Goal: Task Accomplishment & Management: Manage account settings

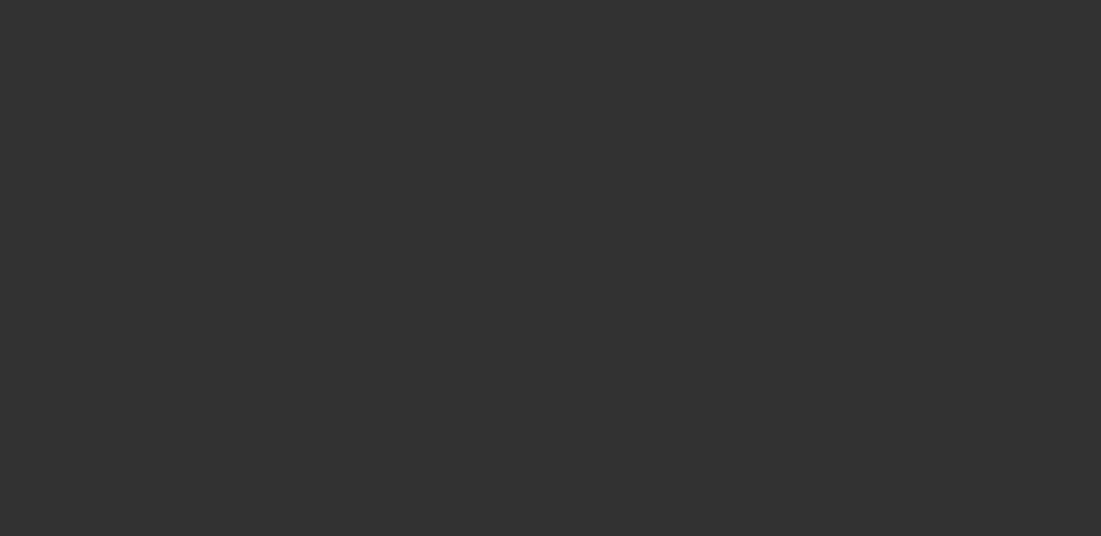
select select "3"
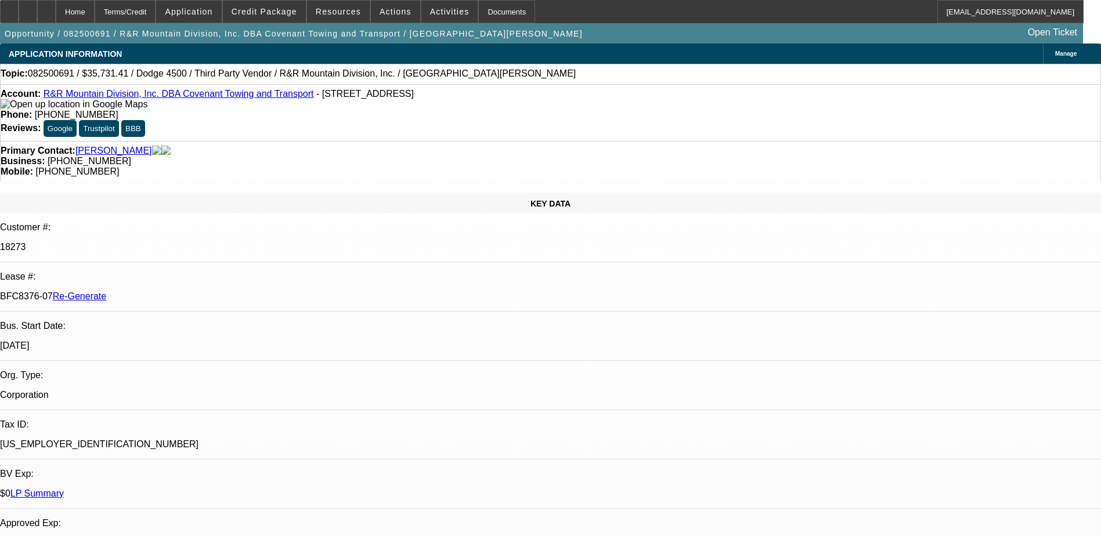
select select "0"
select select "1"
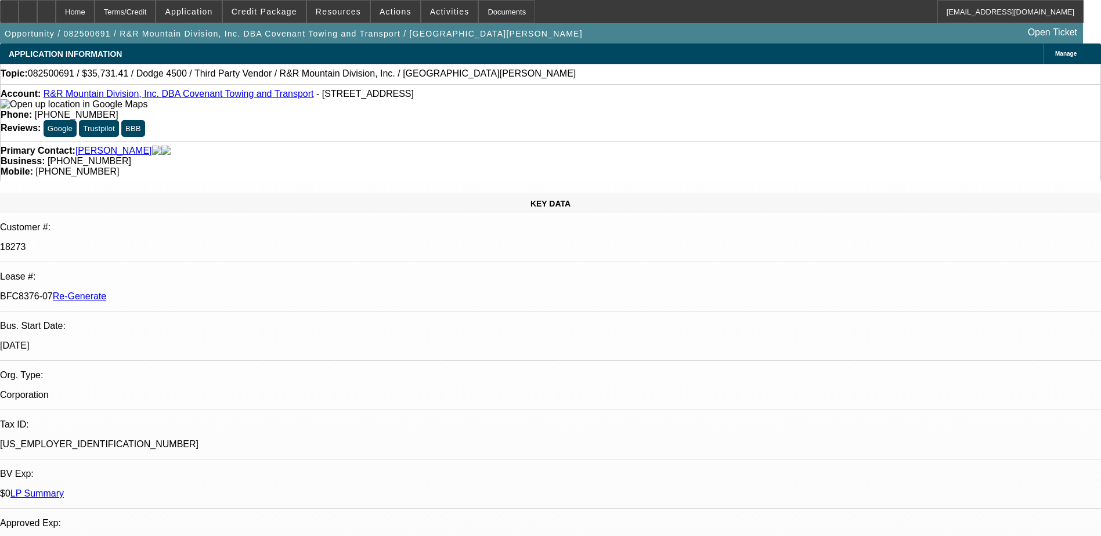
select select "6"
click at [483, 8] on div "Documents" at bounding box center [506, 11] width 57 height 23
click at [272, 14] on span "Credit Package" at bounding box center [265, 11] width 66 height 9
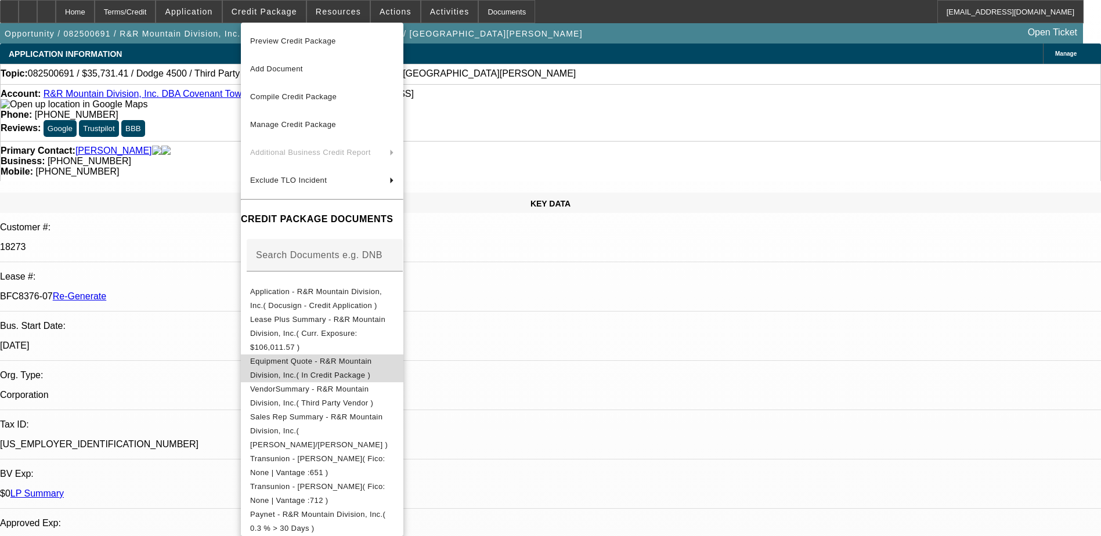
click at [371, 357] on span "Equipment Quote - R&R Mountain Division, Inc.( In Credit Package )" at bounding box center [310, 368] width 121 height 23
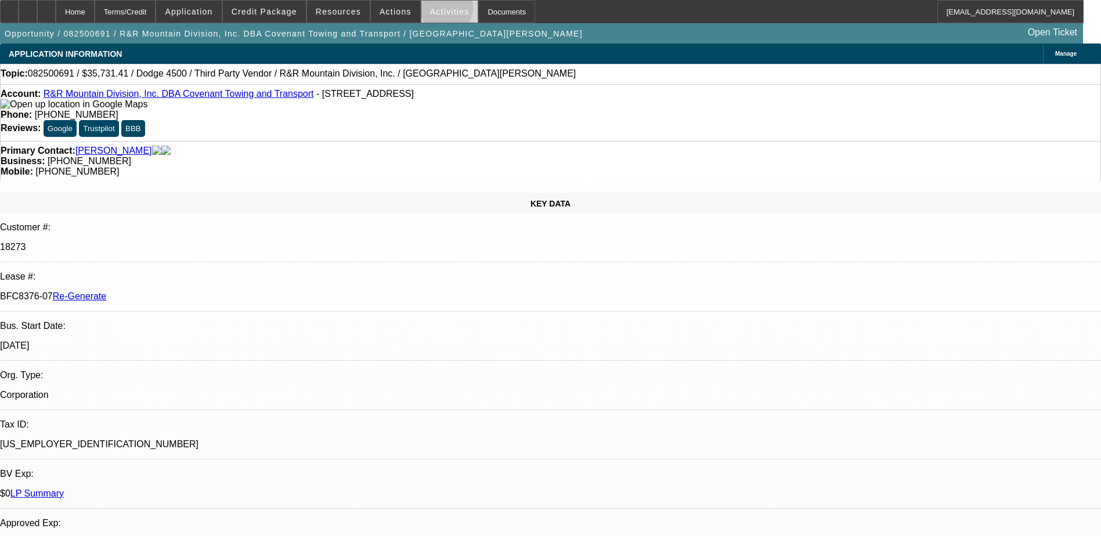
click at [434, 10] on span "Activities" at bounding box center [449, 11] width 39 height 9
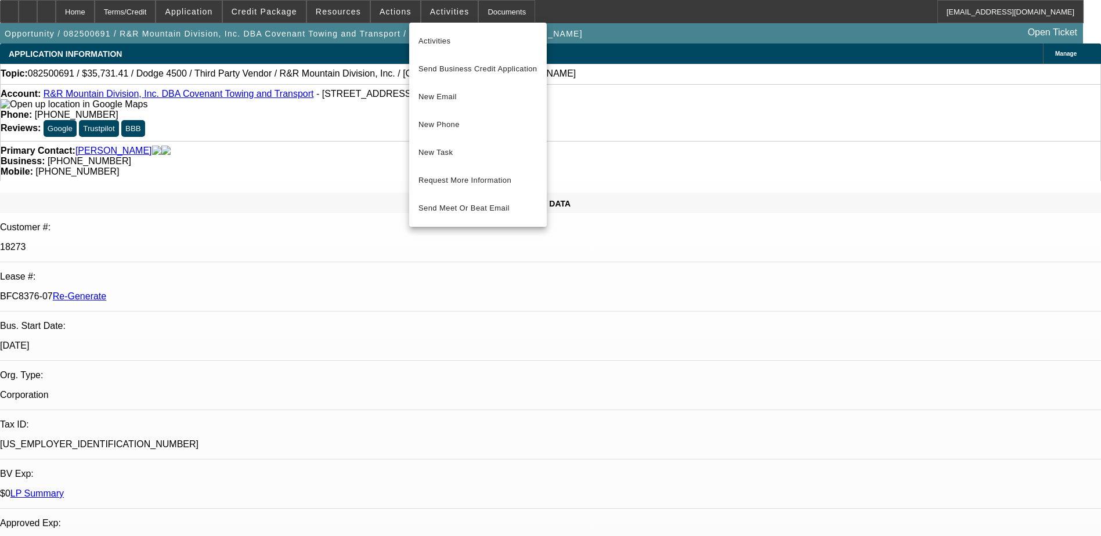
click at [396, 13] on div at bounding box center [550, 268] width 1101 height 536
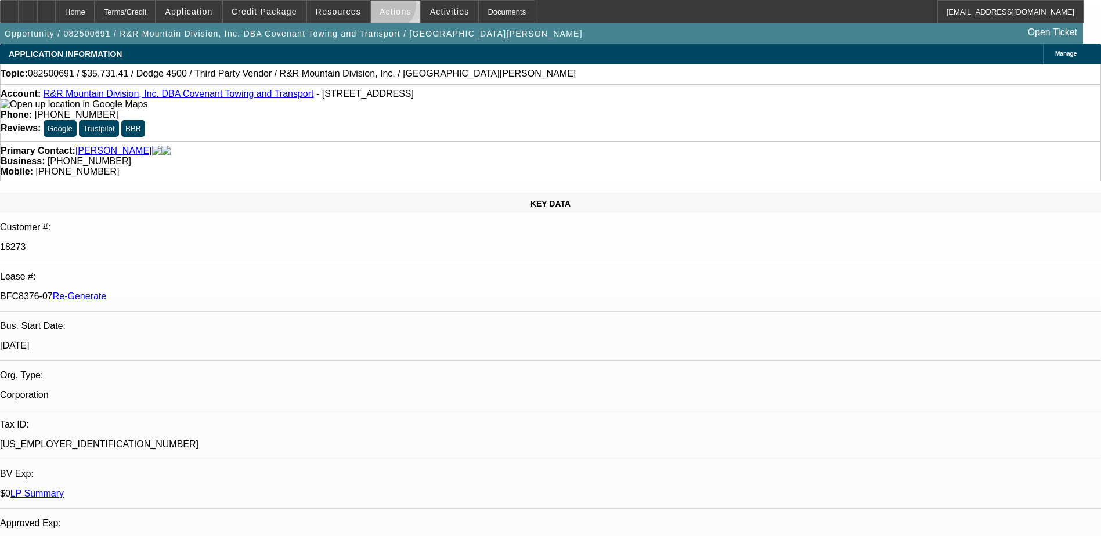
click at [385, 8] on span "Actions" at bounding box center [396, 11] width 32 height 9
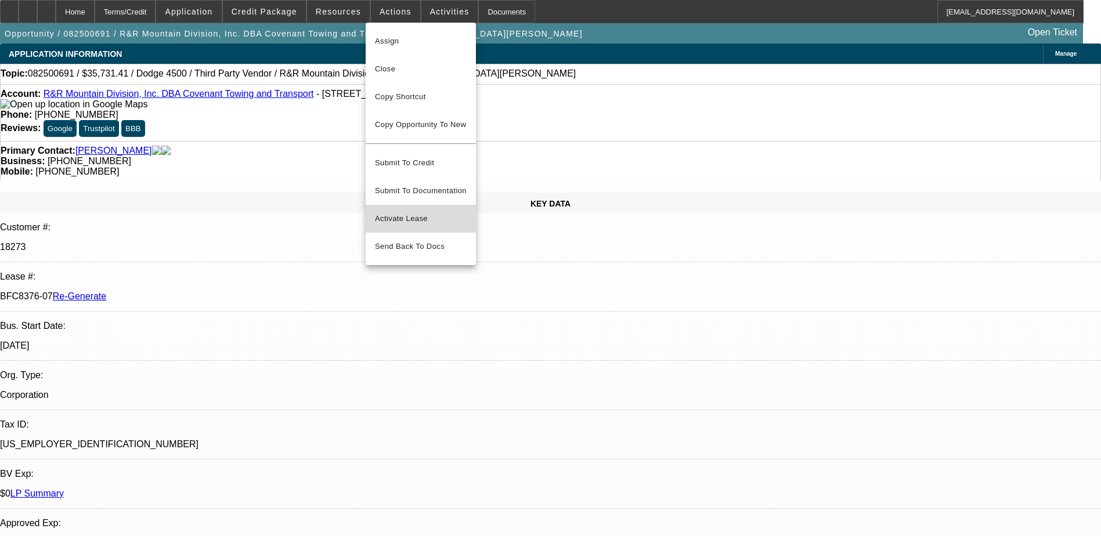
click at [402, 212] on span "Activate Lease" at bounding box center [421, 219] width 92 height 14
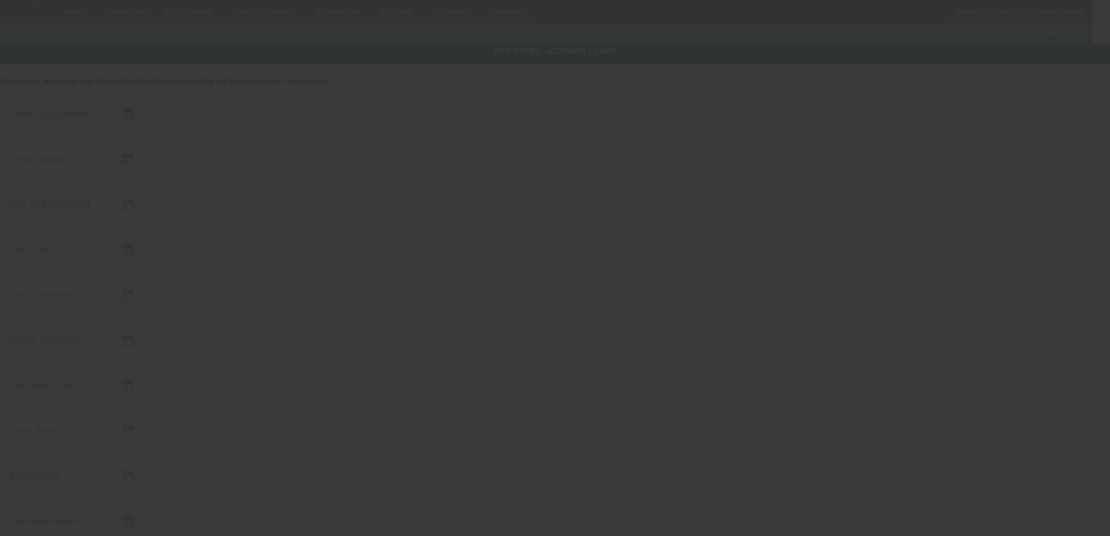
type input "[DATE]"
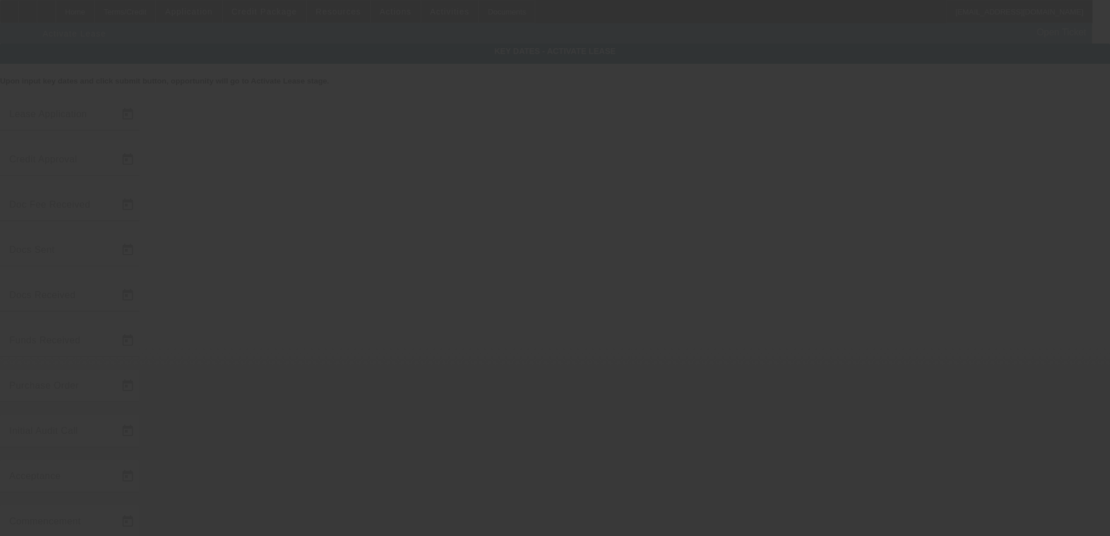
type input "[DATE]"
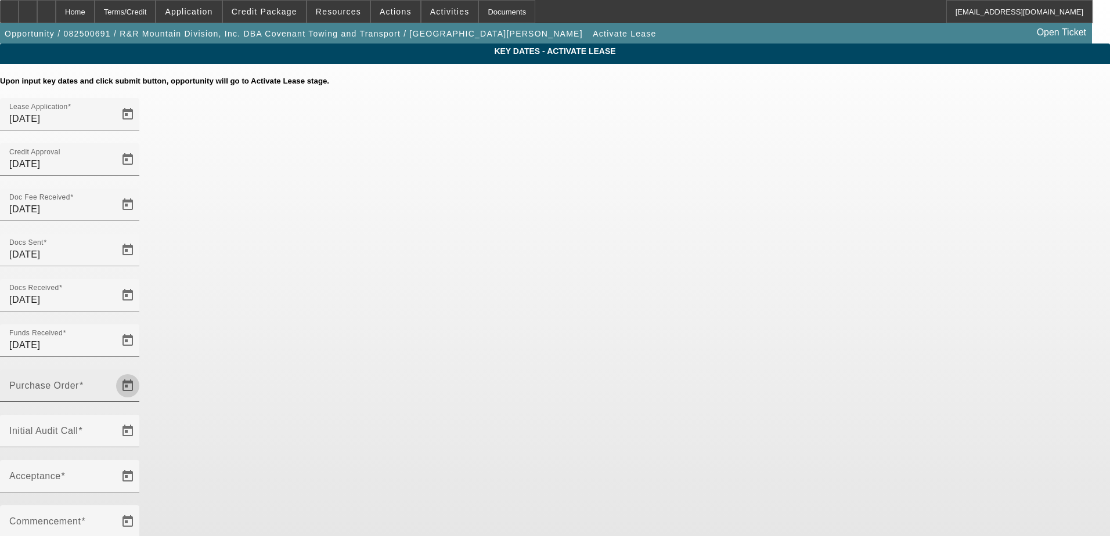
click at [142, 372] on span "Open calendar" at bounding box center [128, 386] width 28 height 28
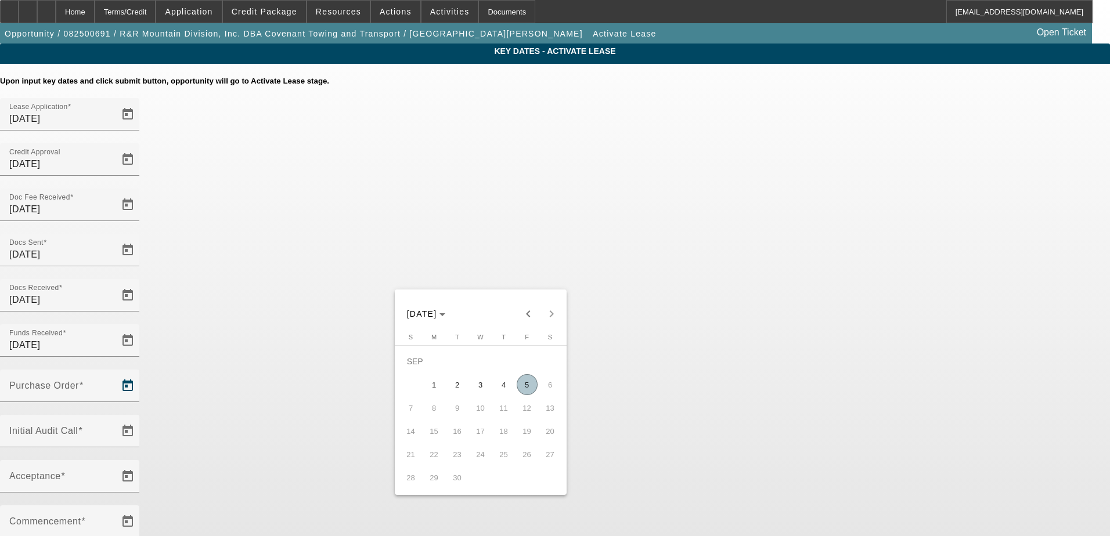
click at [528, 386] on span "5" at bounding box center [527, 384] width 21 height 21
type input "[DATE]"
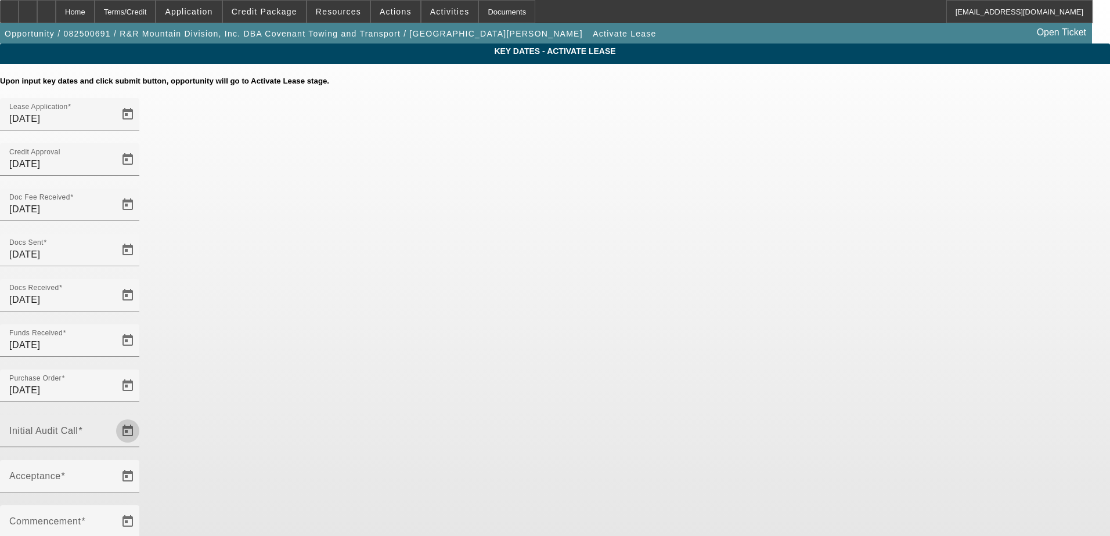
click at [142, 417] on span "Open calendar" at bounding box center [128, 431] width 28 height 28
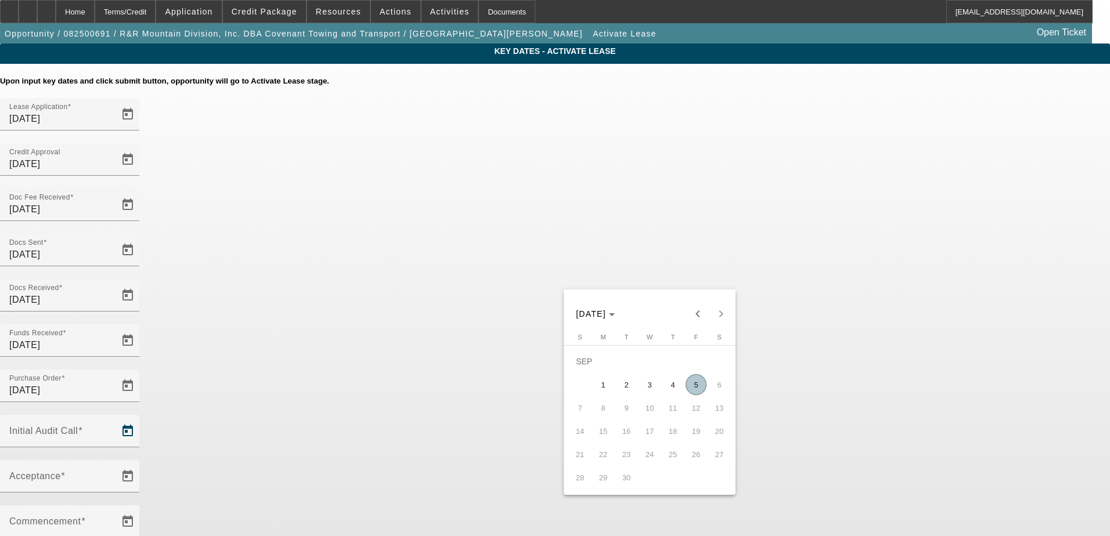
click at [694, 388] on span "5" at bounding box center [696, 384] width 21 height 21
type input "[DATE]"
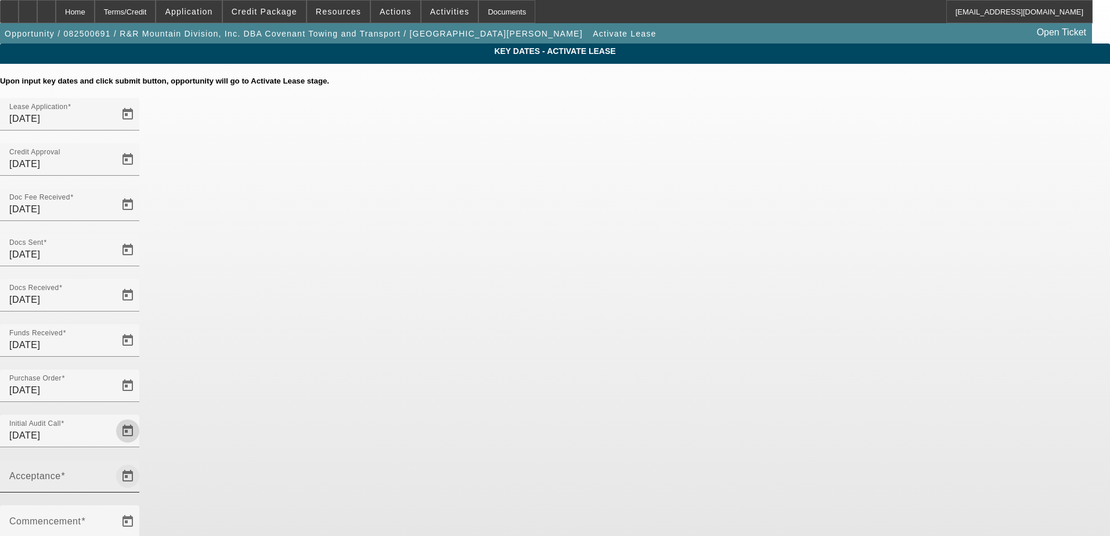
click at [142, 463] on span "Open calendar" at bounding box center [128, 477] width 28 height 28
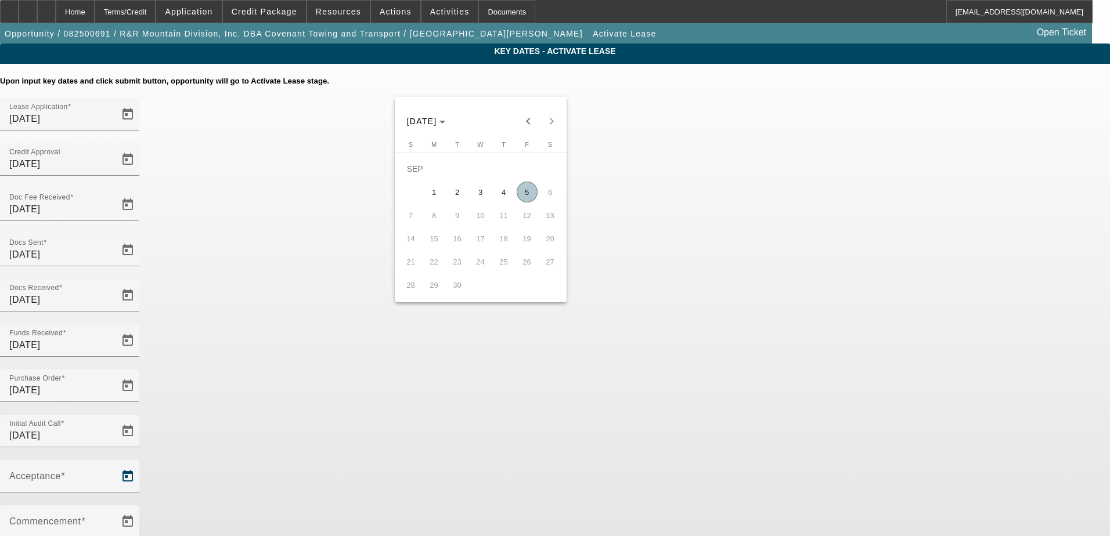
click at [530, 194] on span "5" at bounding box center [527, 192] width 21 height 21
type input "[DATE]"
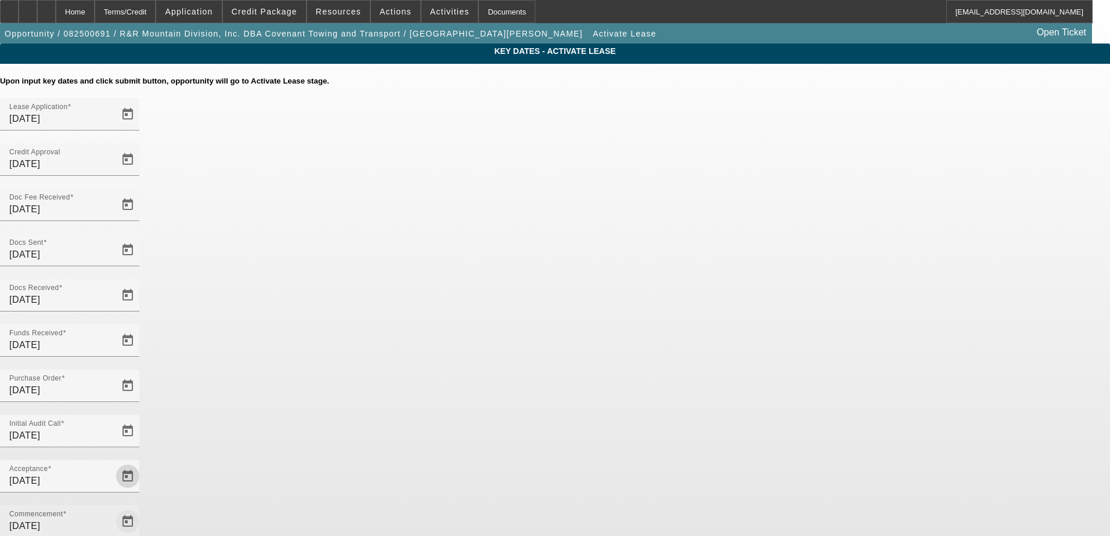
click at [142, 508] on span "Open calendar" at bounding box center [128, 522] width 28 height 28
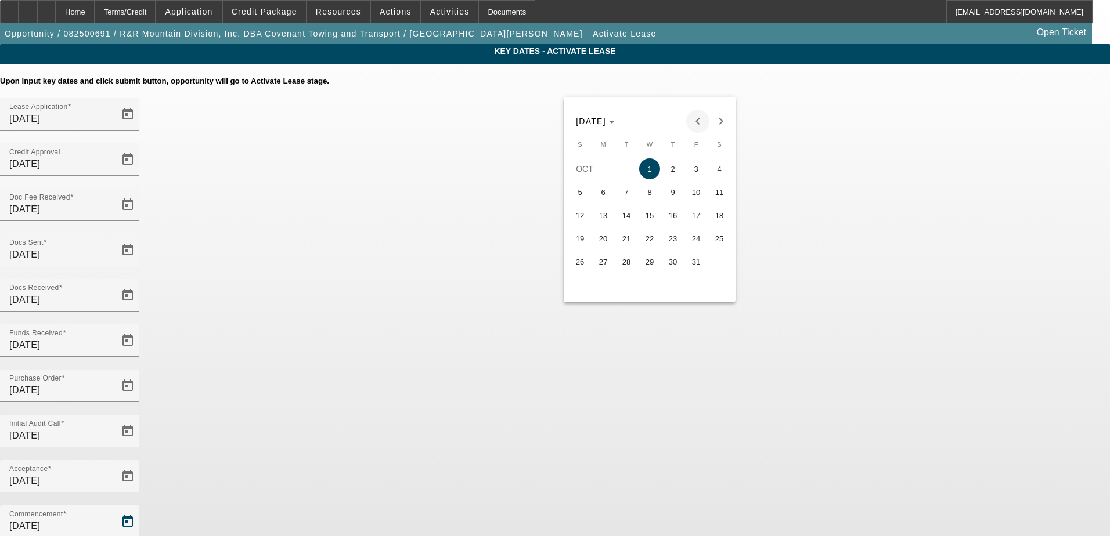
click at [694, 122] on span "Previous month" at bounding box center [697, 121] width 23 height 23
click at [603, 248] on span "15" at bounding box center [603, 238] width 21 height 21
type input "[DATE]"
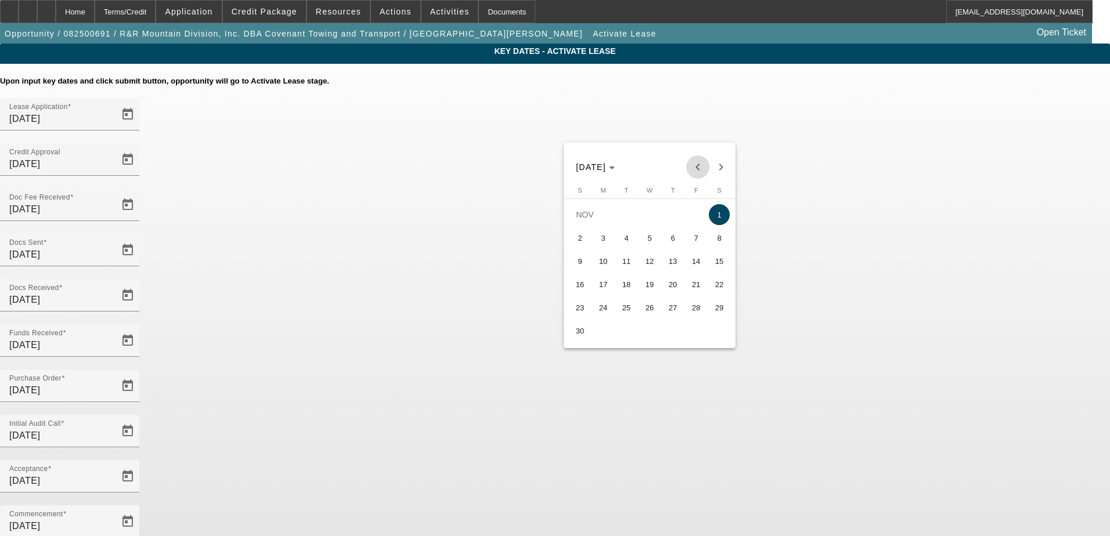
click at [702, 171] on span "Previous month" at bounding box center [697, 167] width 23 height 23
click at [650, 265] on span "15" at bounding box center [649, 261] width 21 height 21
type input "[DATE]"
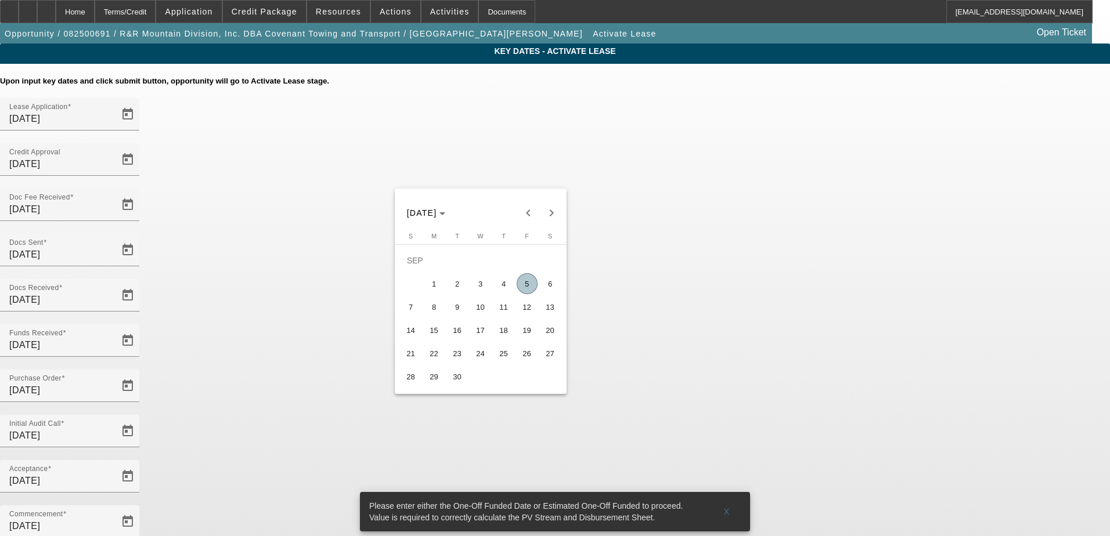
click at [508, 311] on span "11" at bounding box center [503, 307] width 21 height 21
type input "[DATE]"
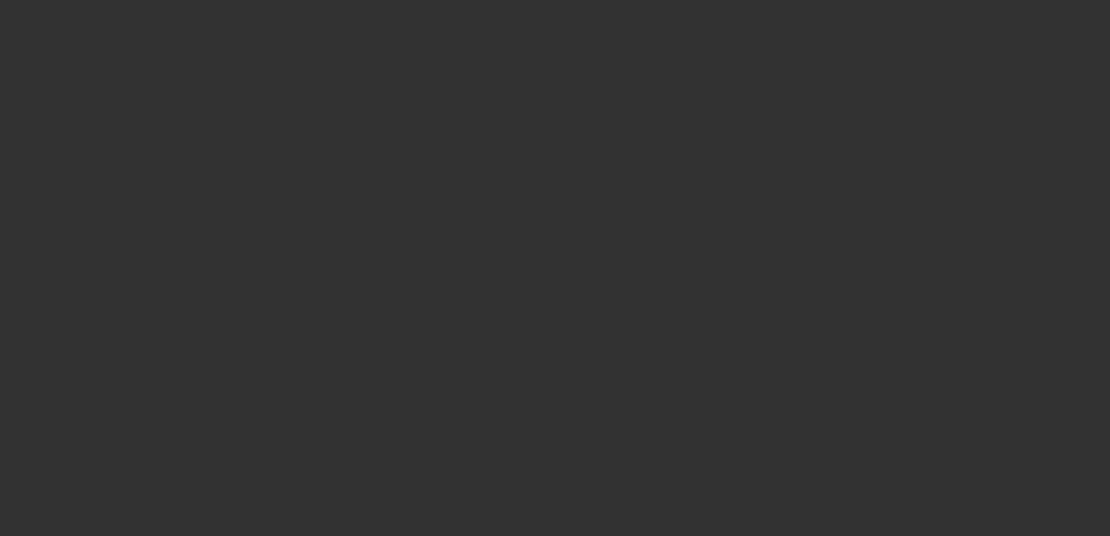
select select "4"
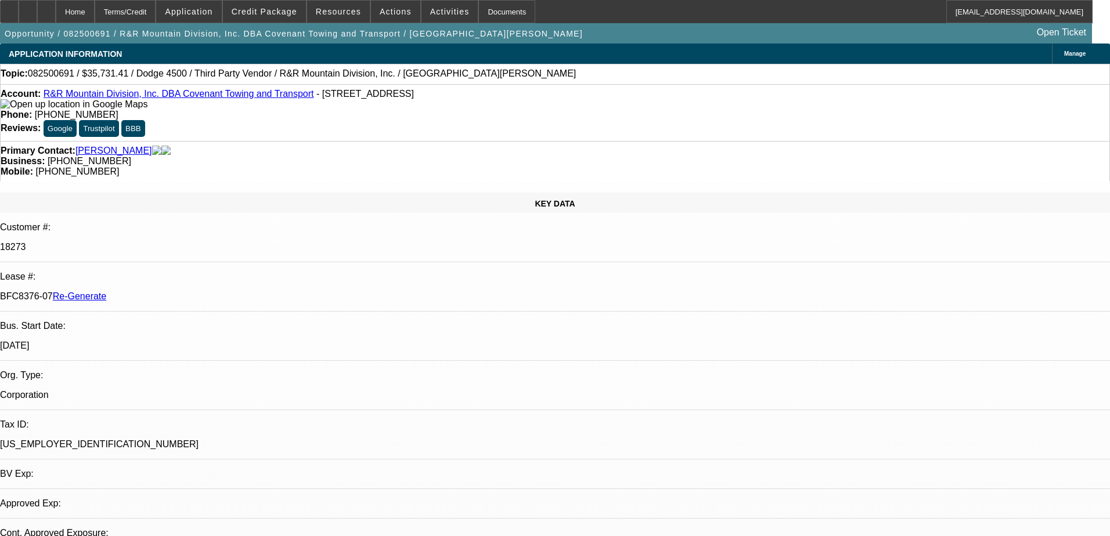
select select "0"
select select "6"
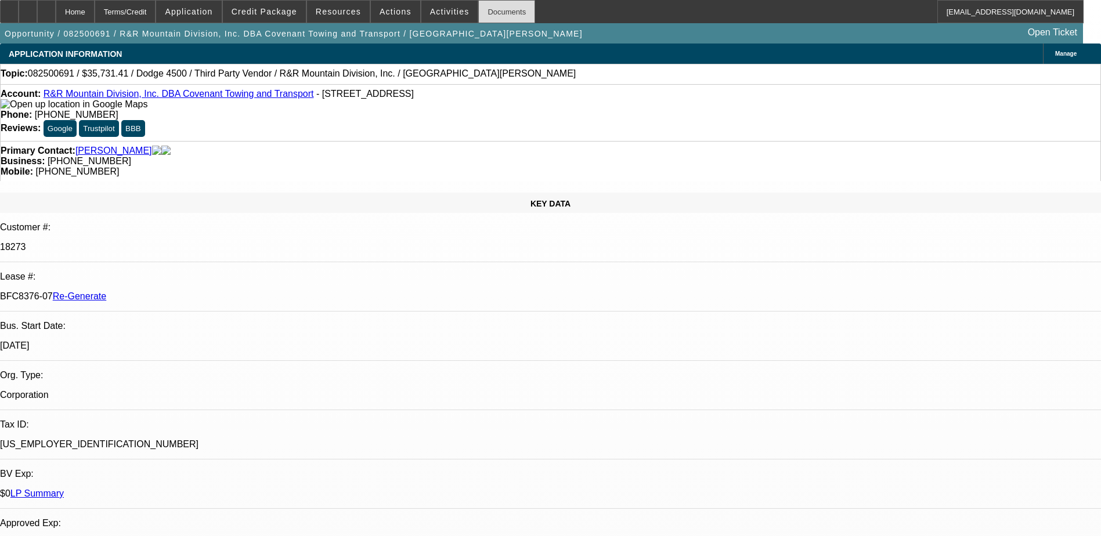
click at [485, 12] on div "Documents" at bounding box center [506, 11] width 57 height 23
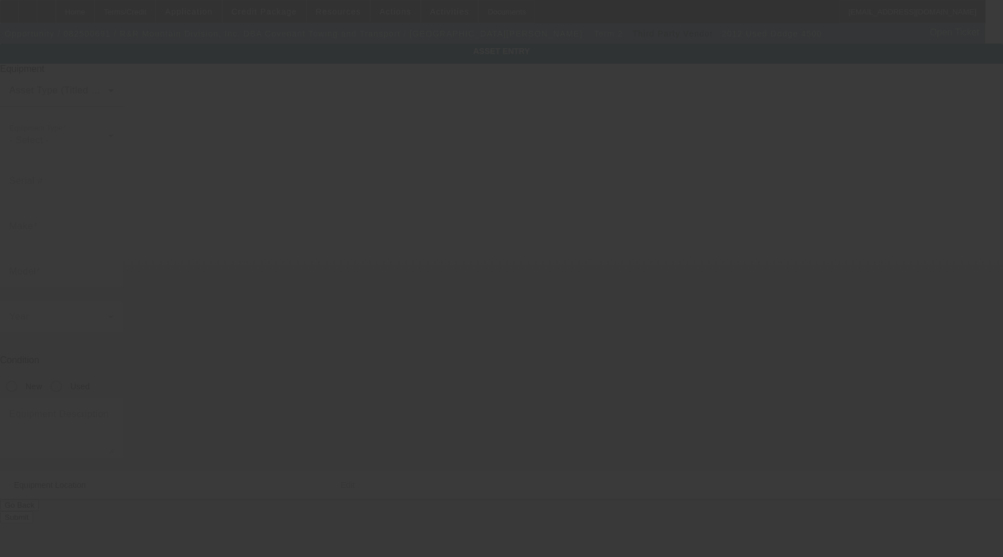
type input "3C7WDLALXCG131433"
type input "Dodge"
type input "4500"
radio input "true"
type textarea "with"
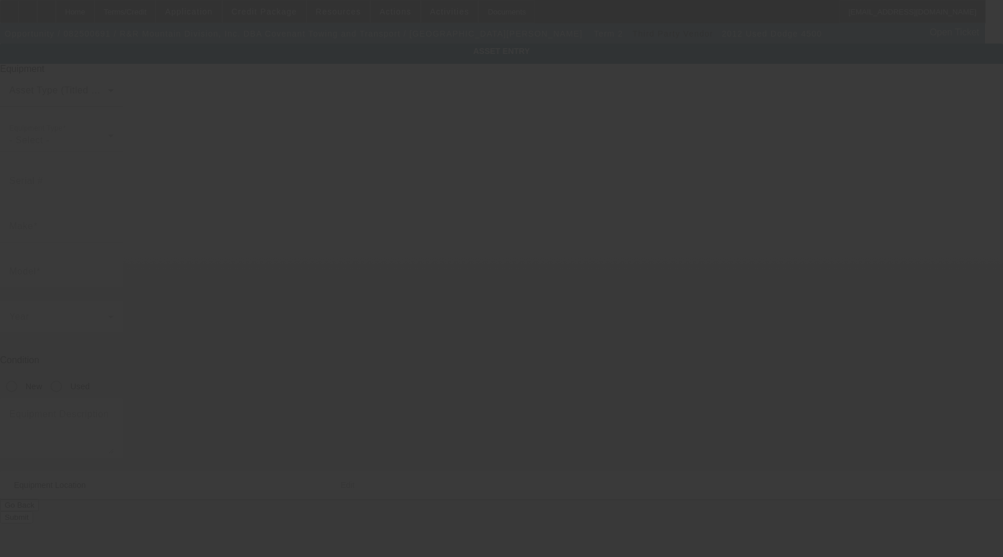
type input "79 Powerline Rd"
type input "Rifle"
type input "81650"
type input "Garfield"
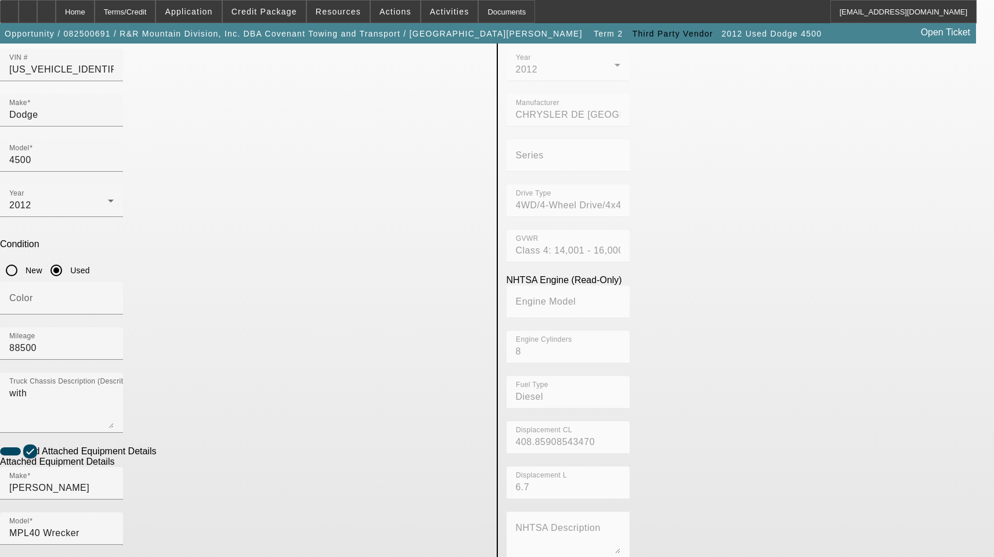
scroll to position [174, 0]
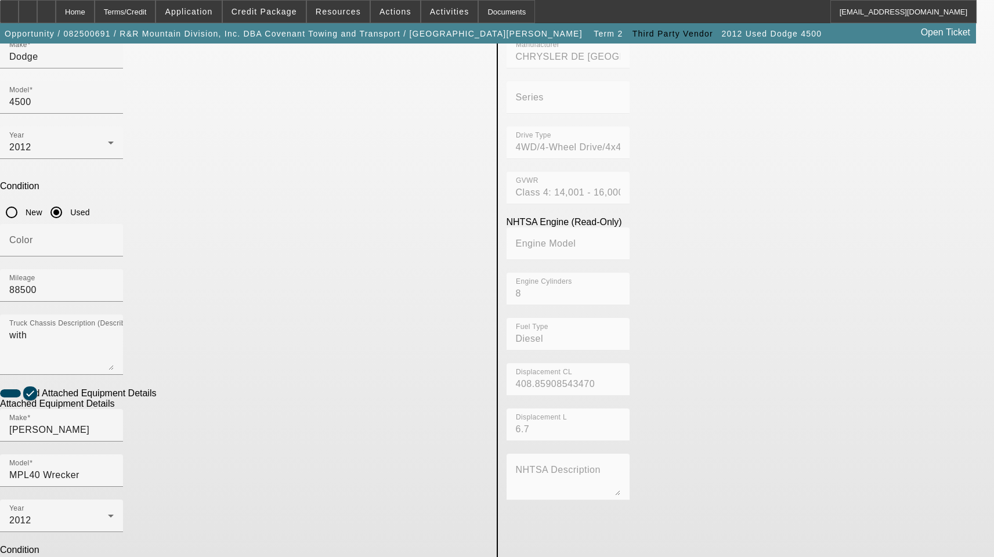
checkbox input "true"
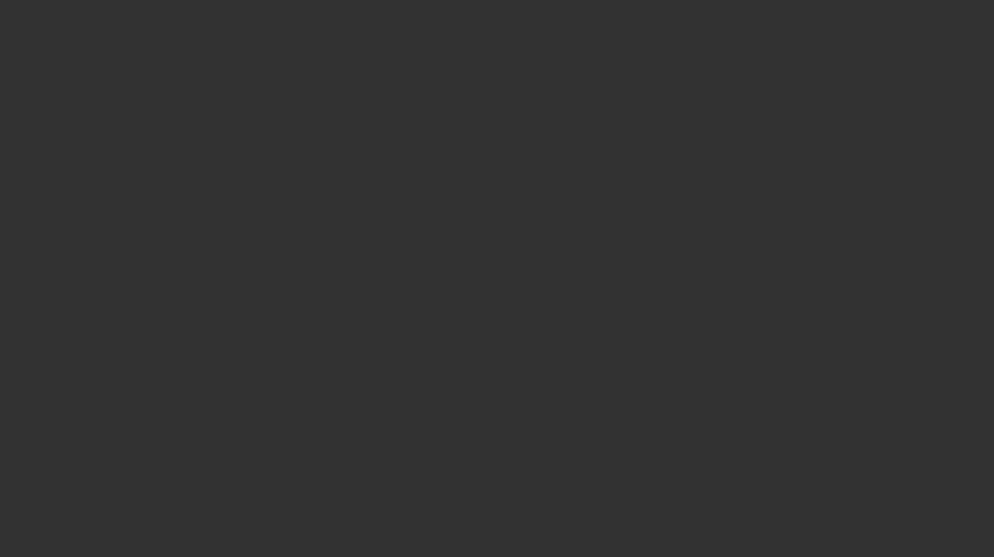
select select "3"
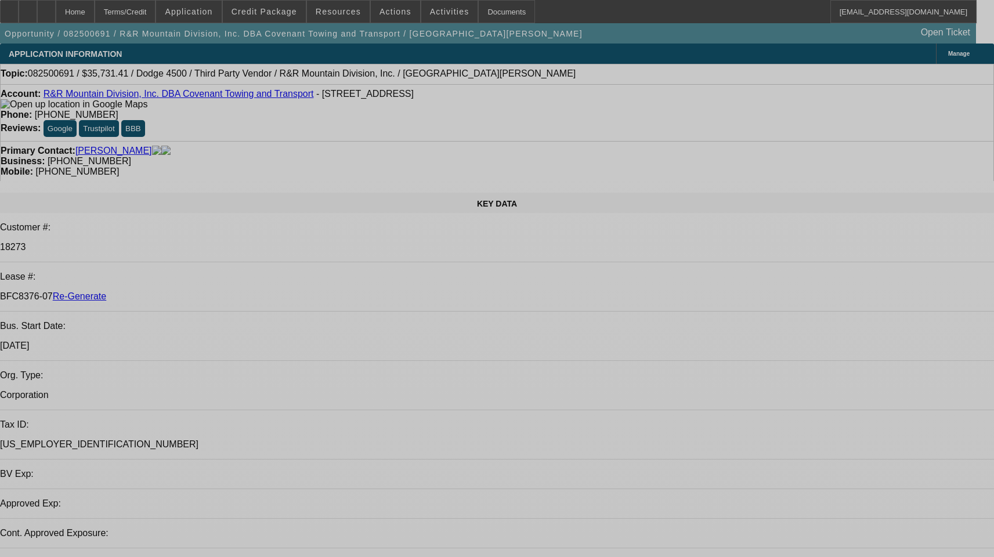
select select "0"
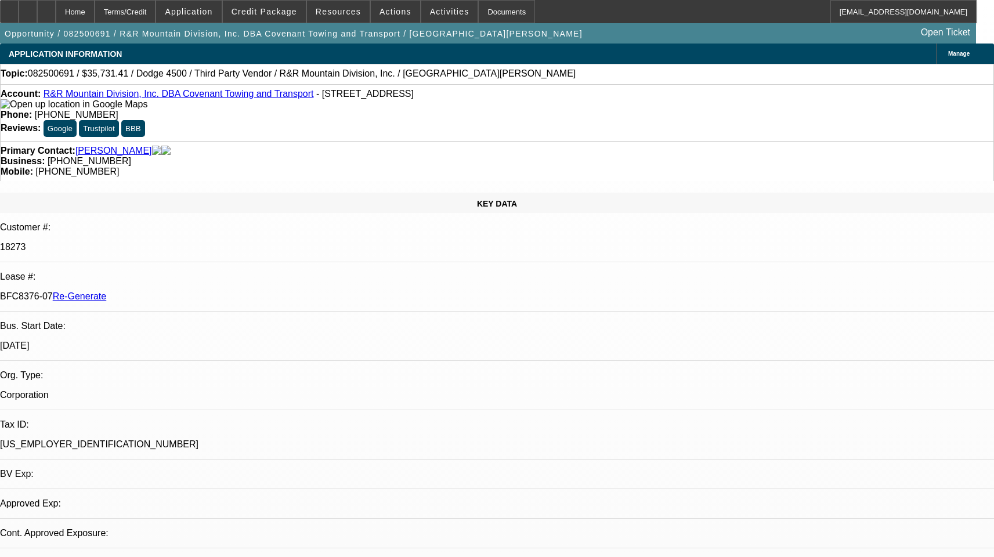
select select "0"
select select "1"
select select "6"
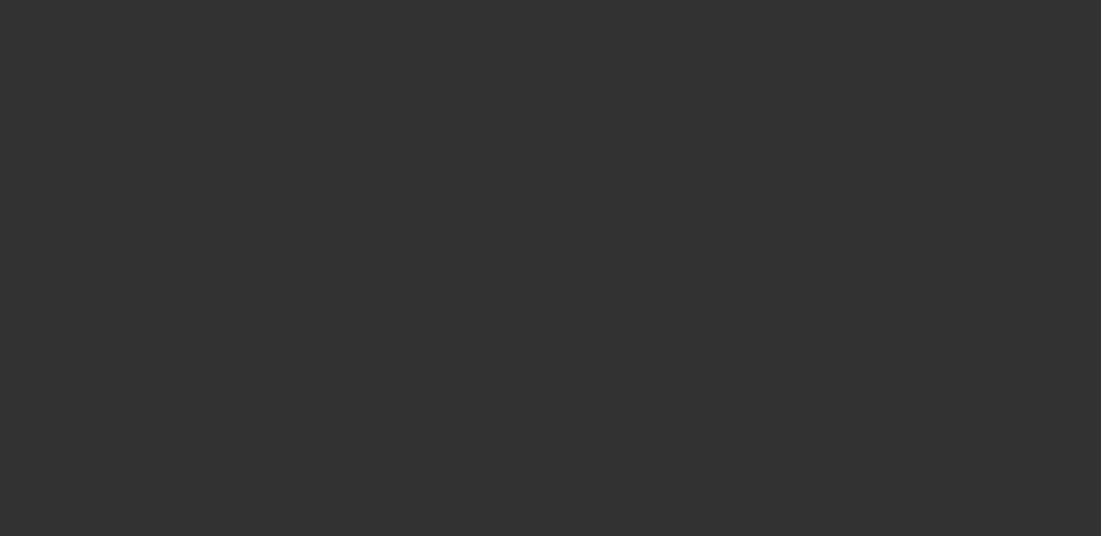
select select "3"
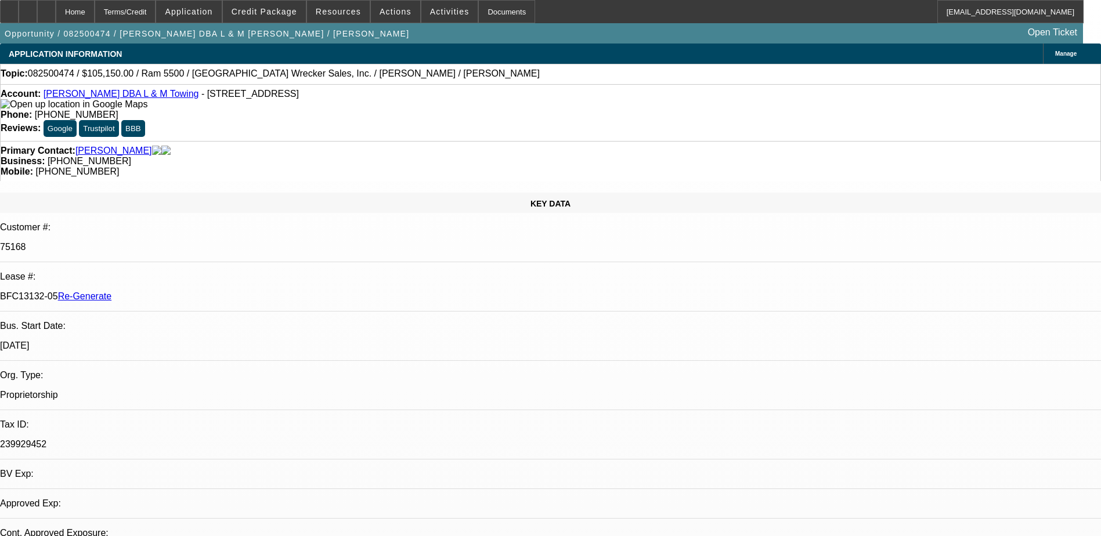
select select "0"
select select "3"
select select "0"
select select "6"
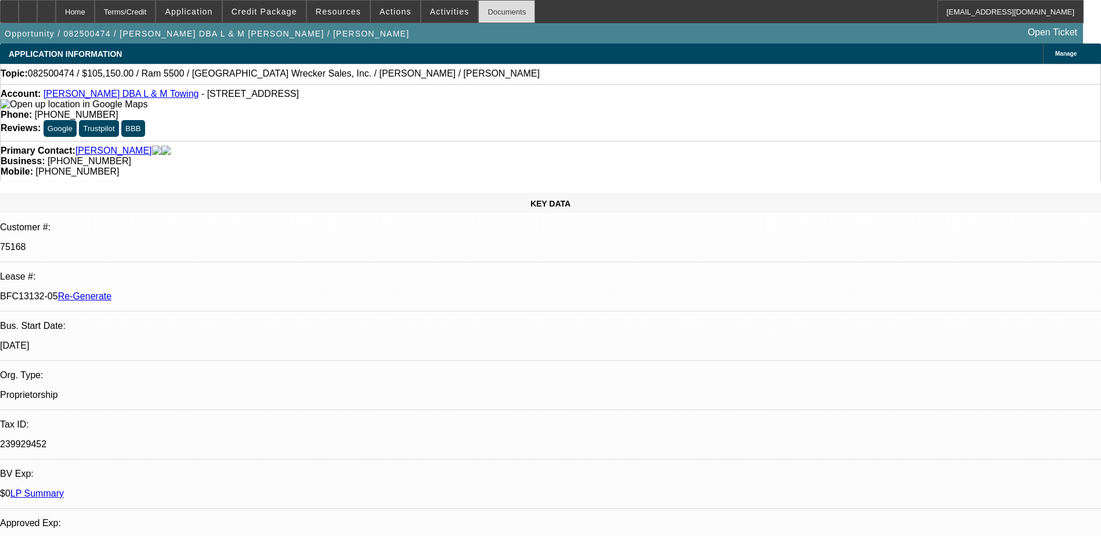
click at [480, 12] on div "Documents" at bounding box center [506, 11] width 57 height 23
type input "terr"
click at [438, 13] on span "Activities" at bounding box center [449, 11] width 39 height 9
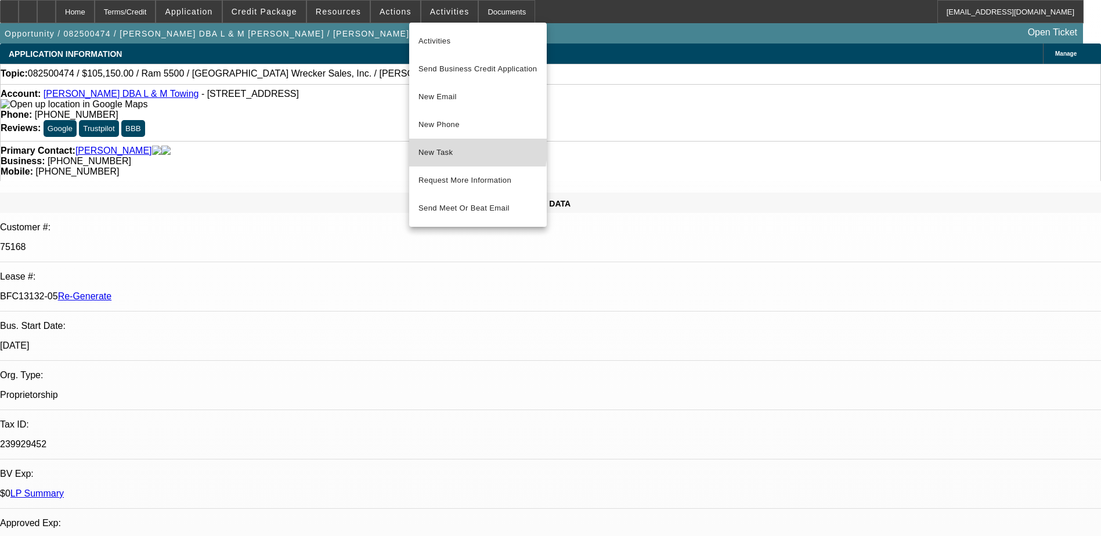
click at [443, 149] on span "New Task" at bounding box center [478, 153] width 119 height 14
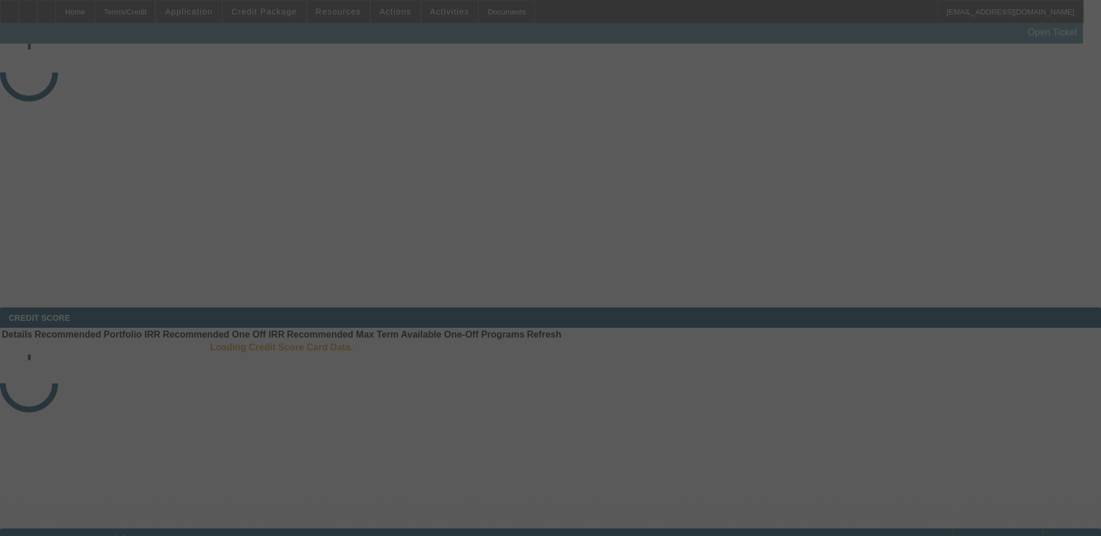
select select "4"
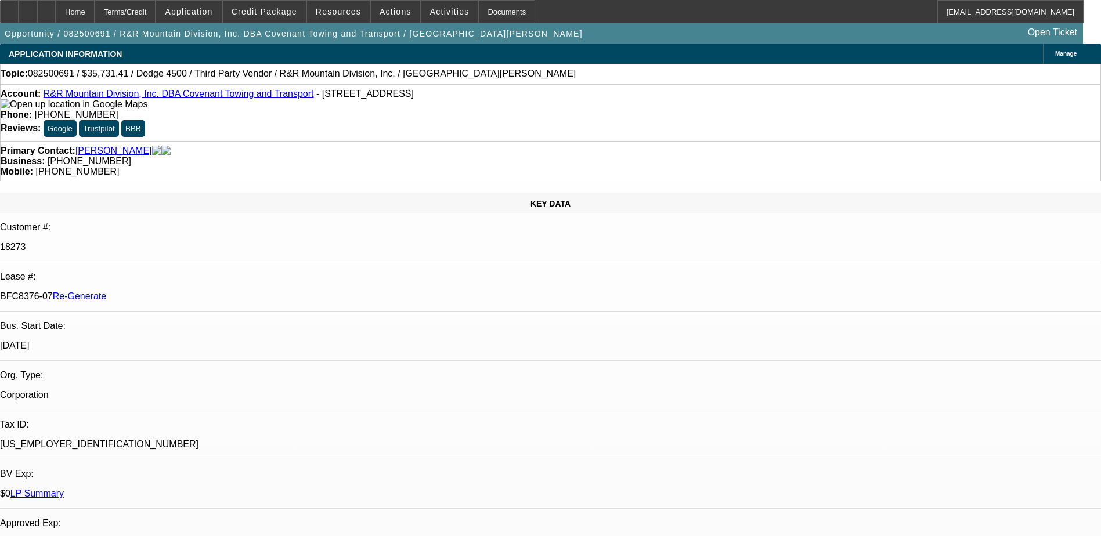
select select "0"
select select "1"
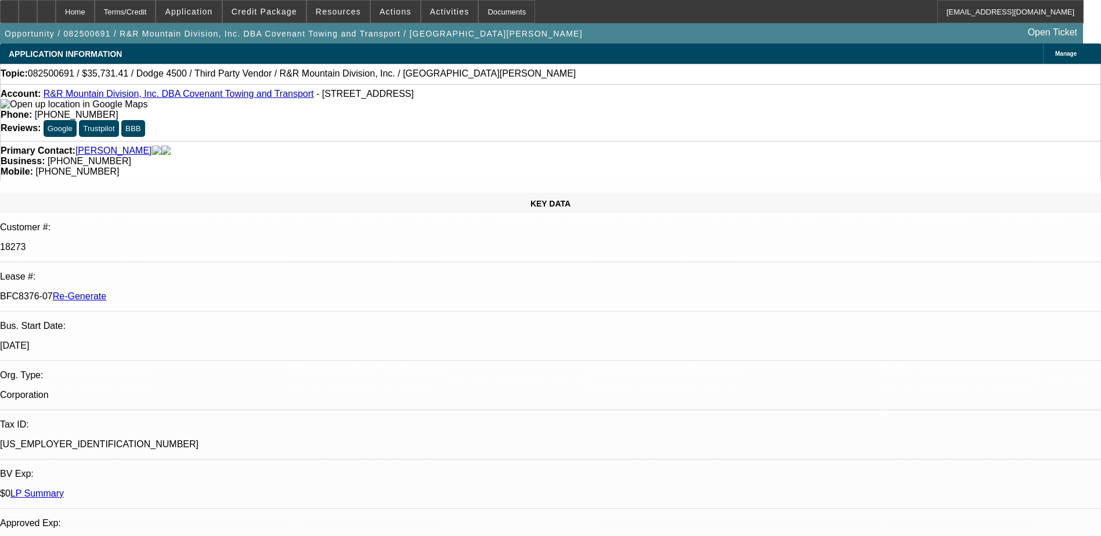
select select "6"
click at [430, 9] on span "Activities" at bounding box center [449, 11] width 39 height 9
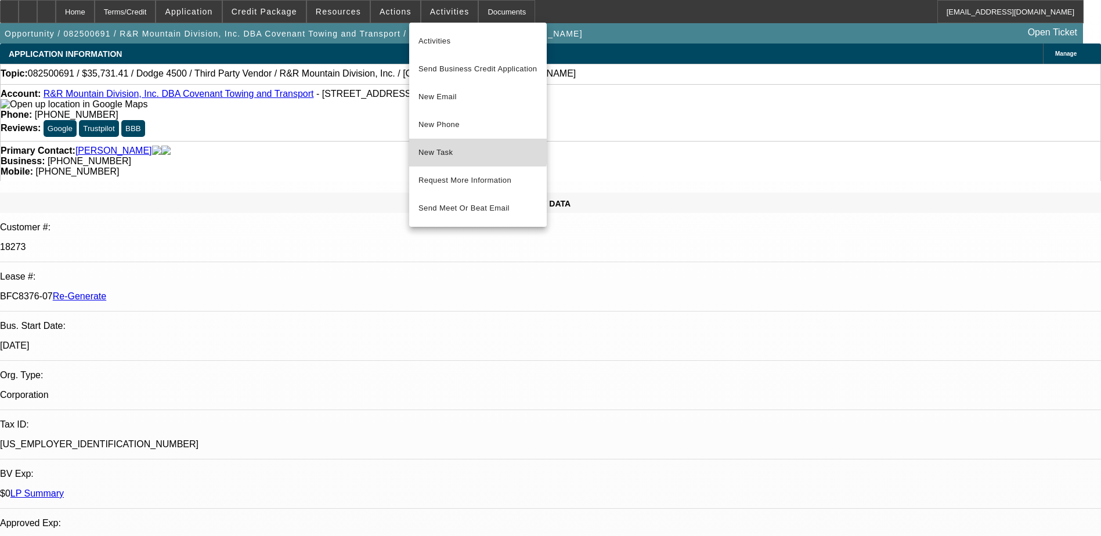
click at [455, 143] on button "New Task" at bounding box center [478, 153] width 138 height 28
